Goal: Information Seeking & Learning: Learn about a topic

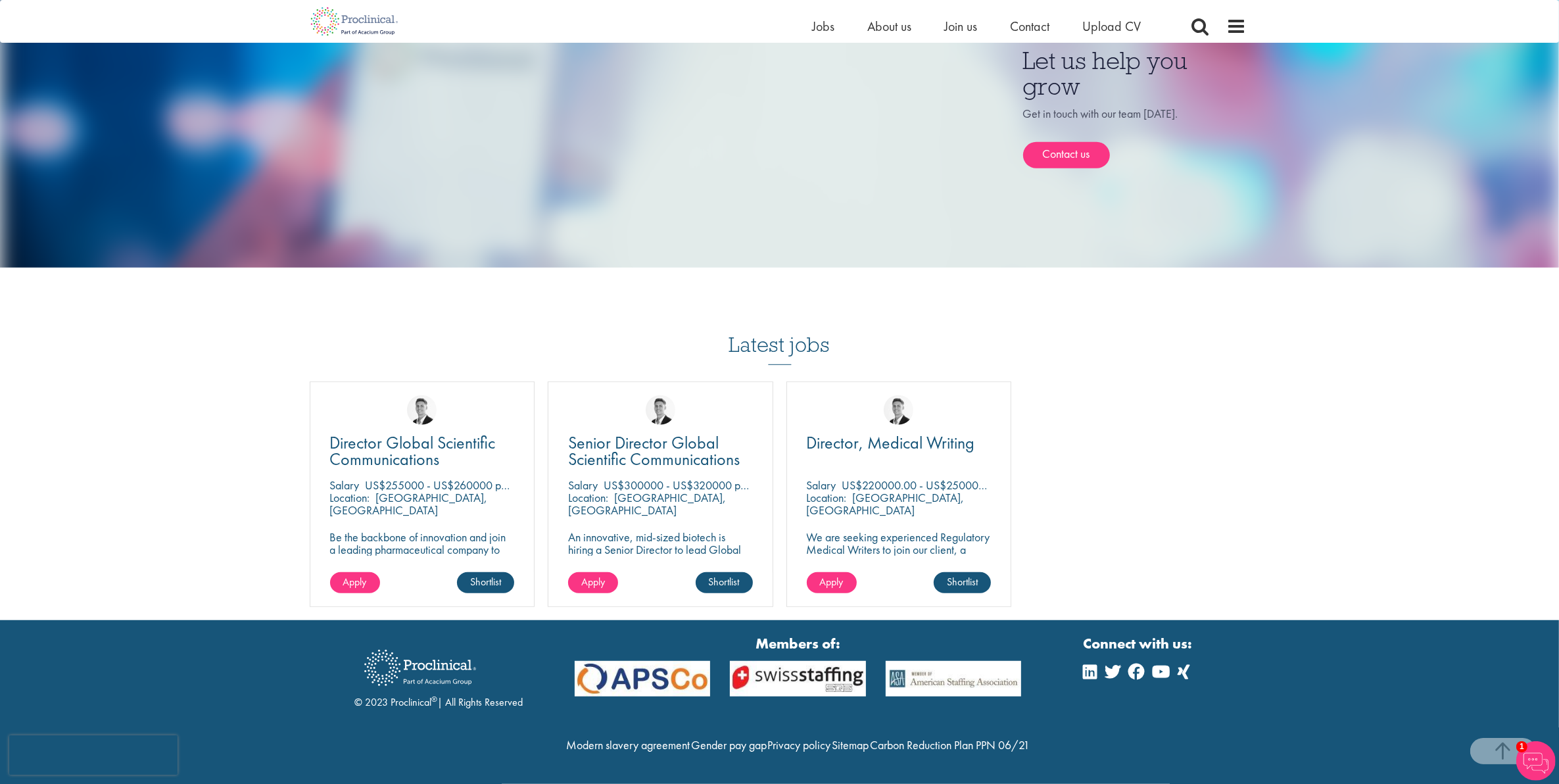
scroll to position [12, 0]
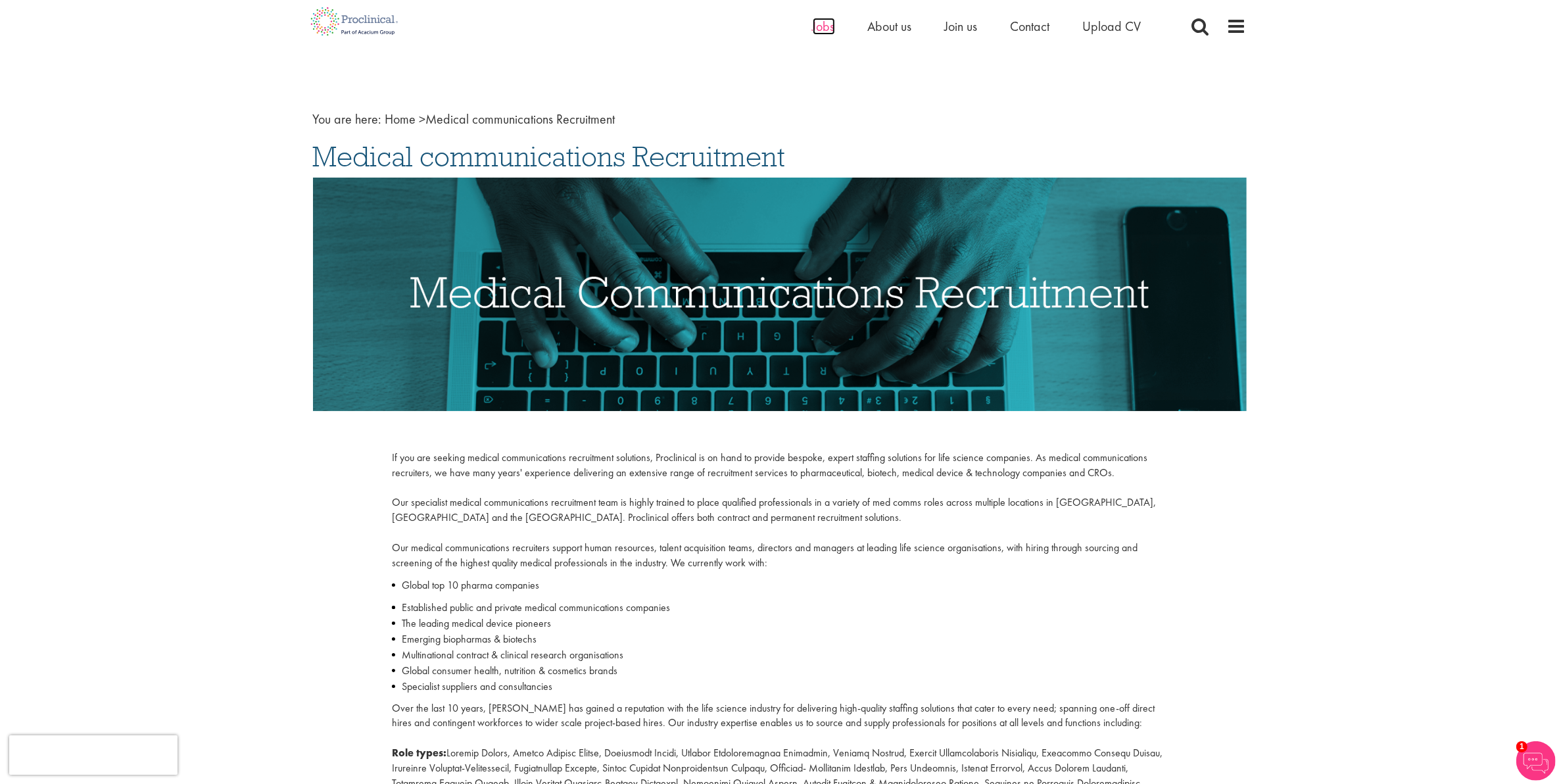
click at [813, 29] on span "Jobs" at bounding box center [824, 26] width 22 height 17
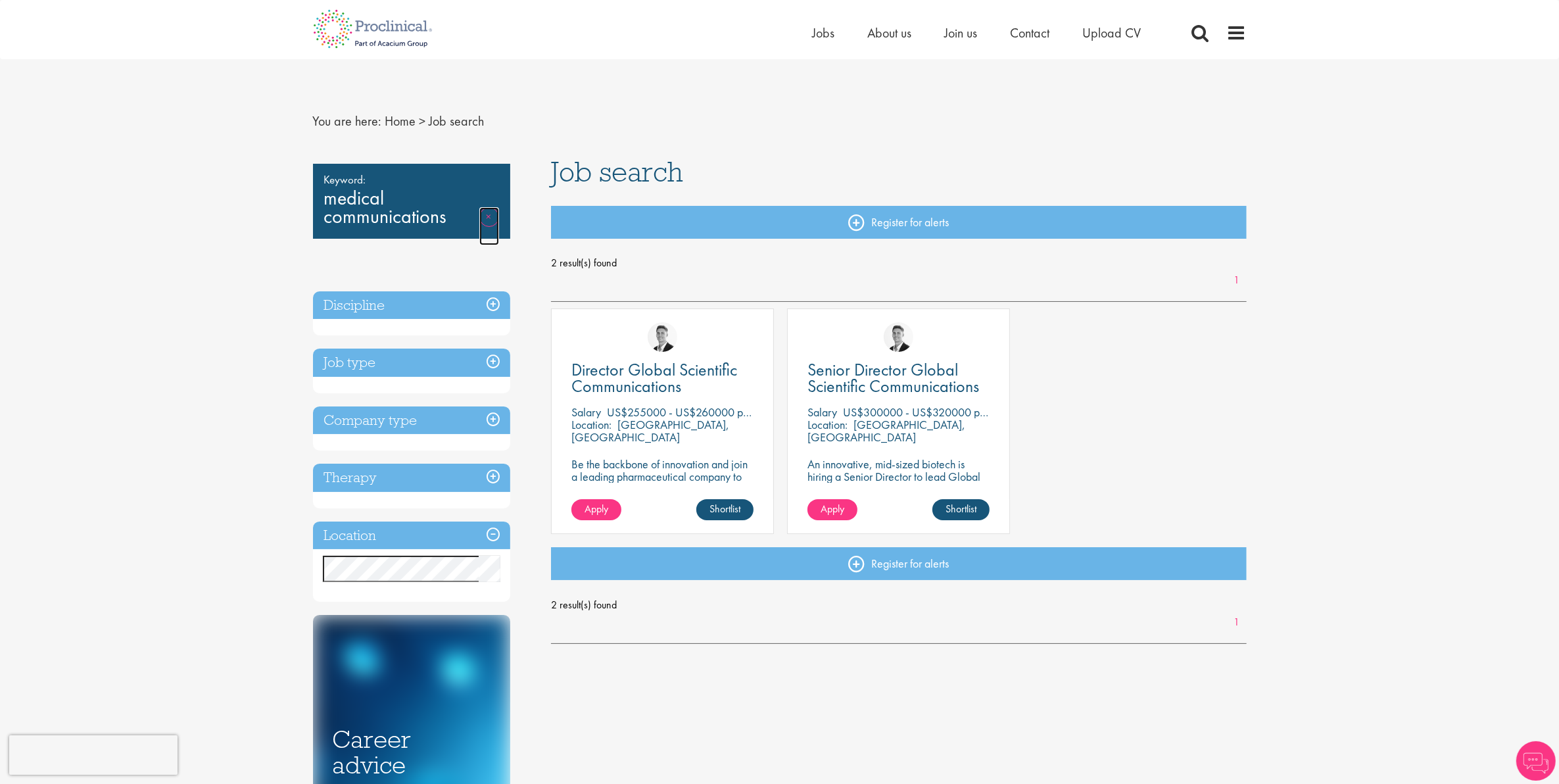
click at [489, 211] on link "Remove" at bounding box center [490, 226] width 20 height 38
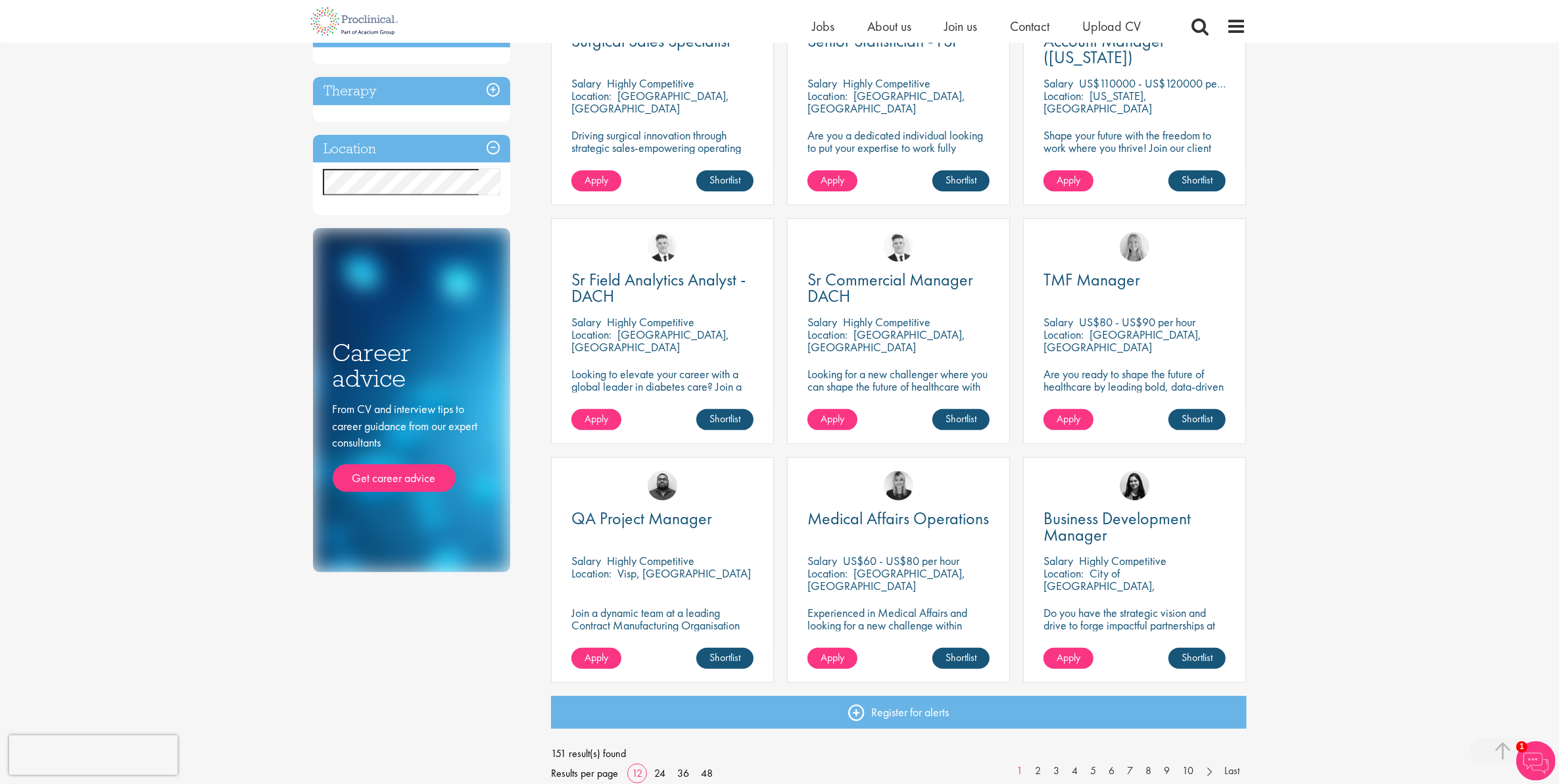
scroll to position [303, 0]
